Goal: Task Accomplishment & Management: Manage account settings

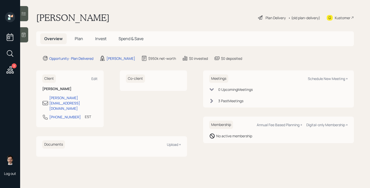
click at [166, 6] on main "Sara Rambharack Plan Delivery • (old plan-delivery) Kustomer Overview Plan Inve…" at bounding box center [195, 94] width 350 height 188
click at [79, 37] on span "Plan" at bounding box center [79, 39] width 8 height 6
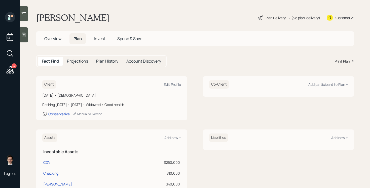
click at [192, 90] on div "Client Edit Profile May 27, 1967 • 58 years old Retiring in 7 years • January 2…" at bounding box center [195, 98] width 318 height 44
click at [276, 17] on div "Plan Delivery" at bounding box center [276, 17] width 20 height 5
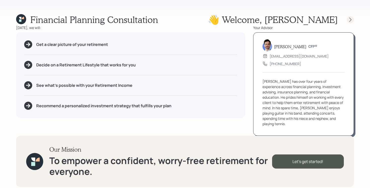
click at [352, 17] on icon at bounding box center [350, 19] width 5 height 5
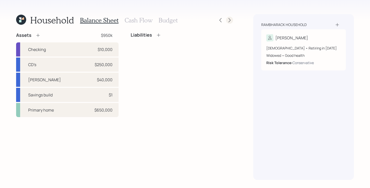
click at [230, 19] on icon at bounding box center [229, 20] width 5 height 5
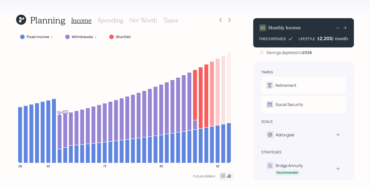
click at [230, 19] on icon at bounding box center [229, 20] width 5 height 5
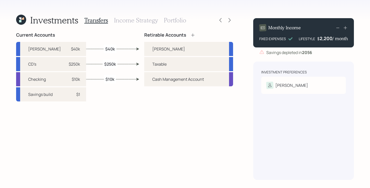
click at [216, 20] on div "Investments Transfers Income Strategy Portfolio" at bounding box center [124, 20] width 217 height 12
click at [217, 20] on div at bounding box center [220, 20] width 7 height 7
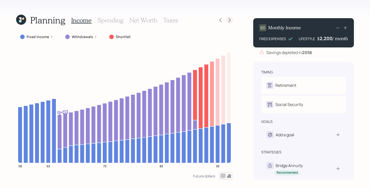
click at [231, 20] on icon at bounding box center [229, 20] width 5 height 5
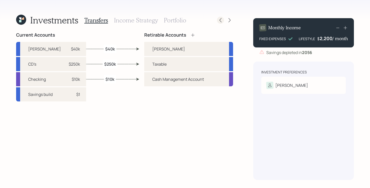
click at [217, 19] on div at bounding box center [220, 20] width 7 height 7
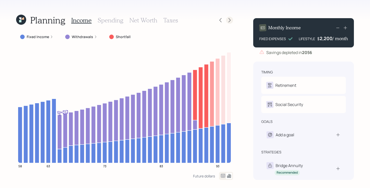
click at [230, 19] on icon at bounding box center [230, 20] width 2 height 4
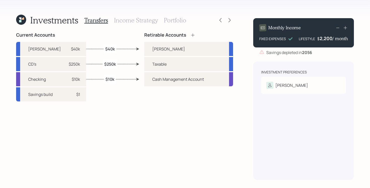
click at [230, 19] on icon at bounding box center [230, 20] width 2 height 4
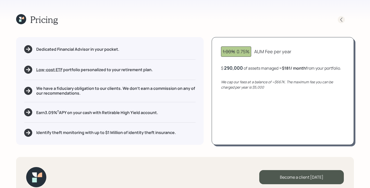
click at [339, 20] on icon at bounding box center [341, 19] width 5 height 5
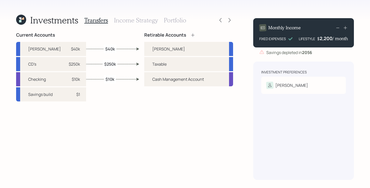
click at [148, 126] on div "Retirable Accounts Roth Taxable Cash Management Account" at bounding box center [188, 105] width 89 height 147
click at [226, 112] on div "Retirable Accounts Roth Taxable Cash Management Account" at bounding box center [188, 105] width 89 height 147
click at [230, 19] on icon at bounding box center [230, 20] width 2 height 4
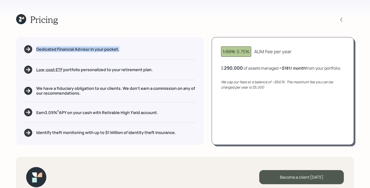
click at [230, 19] on div "Pricing" at bounding box center [185, 19] width 338 height 11
click at [226, 156] on div "Pricing Dedicated Financial Advisor in your pocket. Low-cost ETF Retirable uses…" at bounding box center [185, 94] width 370 height 188
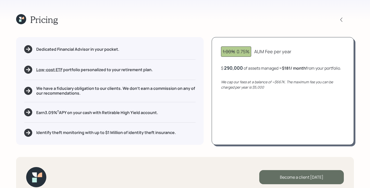
click at [276, 176] on div "Become a client today" at bounding box center [301, 177] width 85 height 14
click at [291, 178] on div "Go to Altruist" at bounding box center [301, 177] width 85 height 14
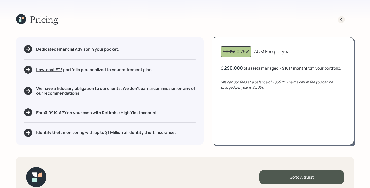
click at [343, 18] on icon at bounding box center [341, 19] width 5 height 5
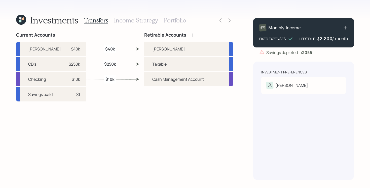
click at [148, 21] on h3 "Income Strategy" at bounding box center [136, 20] width 44 height 7
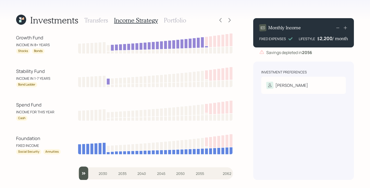
click at [178, 21] on h3 "Portfolio" at bounding box center [175, 20] width 22 height 7
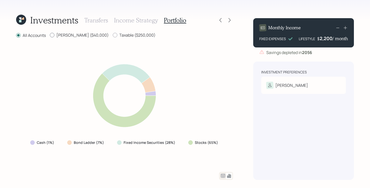
click at [54, 36] on div at bounding box center [52, 35] width 5 height 5
click at [50, 35] on input "Roth ($40,000)" at bounding box center [50, 35] width 0 height 0
radio input "true"
radio input "false"
click at [223, 176] on icon at bounding box center [223, 175] width 4 height 4
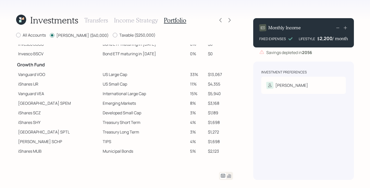
scroll to position [121, 0]
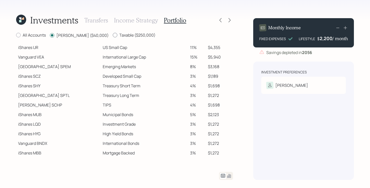
click at [113, 33] on label "Taxable ($250,000)" at bounding box center [134, 35] width 43 height 6
click at [113, 35] on input "Taxable ($250,000)" at bounding box center [113, 35] width 0 height 0
radio input "true"
radio input "false"
click at [223, 174] on icon at bounding box center [223, 175] width 6 height 6
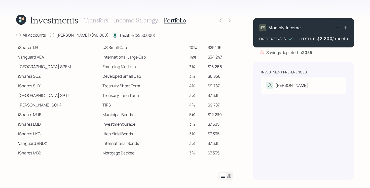
click at [230, 177] on icon at bounding box center [229, 176] width 4 height 4
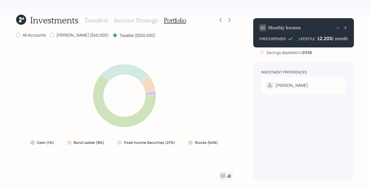
click at [239, 149] on div "Investments Transfers Income Strategy Portfolio All Accounts Roth ($40,000) Tax…" at bounding box center [185, 94] width 370 height 188
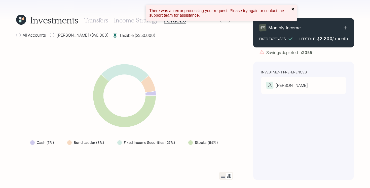
click at [293, 10] on icon "close" at bounding box center [293, 9] width 3 height 3
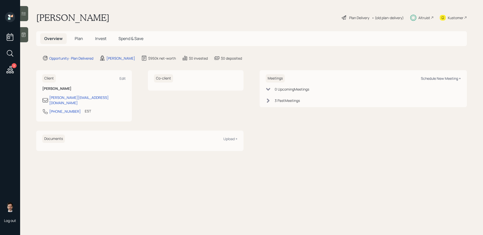
click at [444, 79] on div "Schedule New Meeting +" at bounding box center [441, 78] width 40 height 5
select select "ef6b64e1-8f62-4a74-b865-a7df4b35b836"
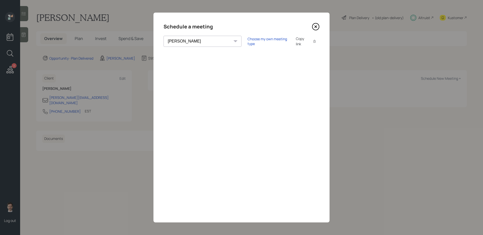
click at [314, 26] on icon at bounding box center [316, 27] width 8 height 8
